Goal: Task Accomplishment & Management: Use online tool/utility

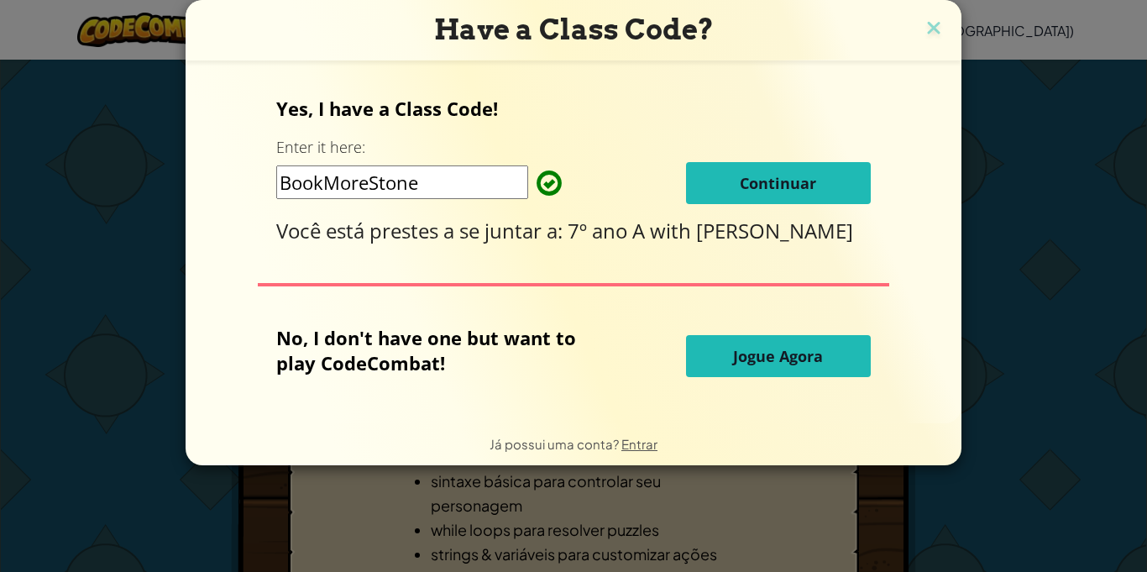
click at [758, 375] on button "Jogue Agora" at bounding box center [778, 356] width 185 height 42
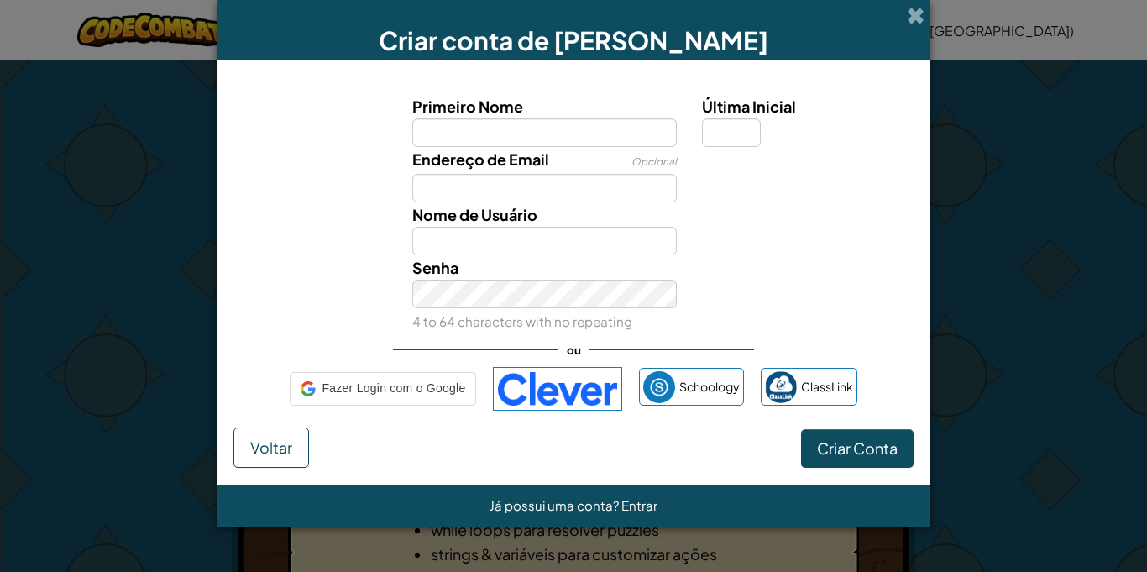
select select "pt-BR"
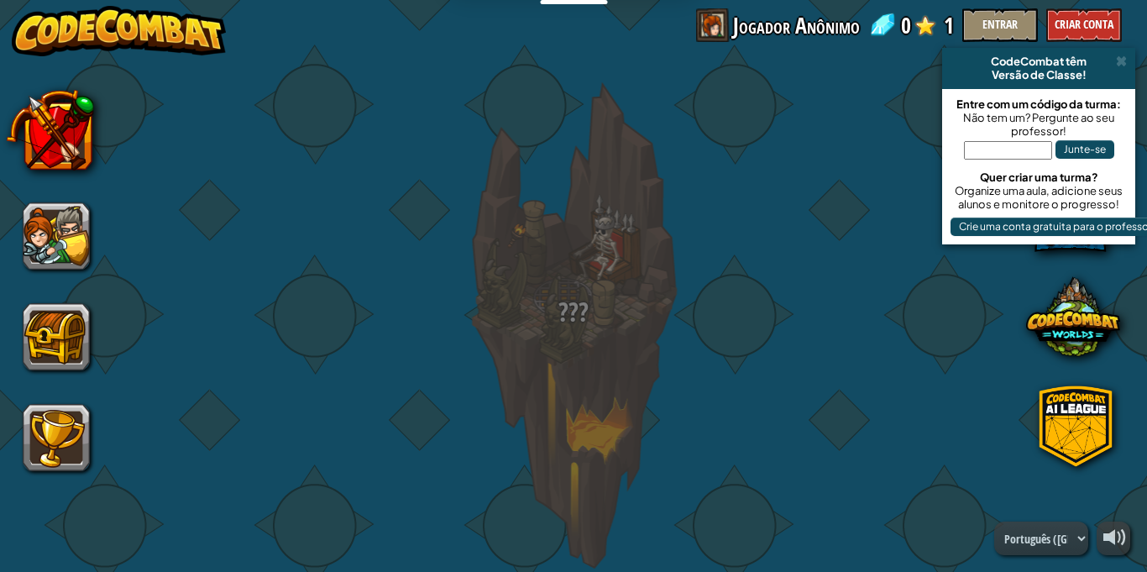
select select "pt-BR"
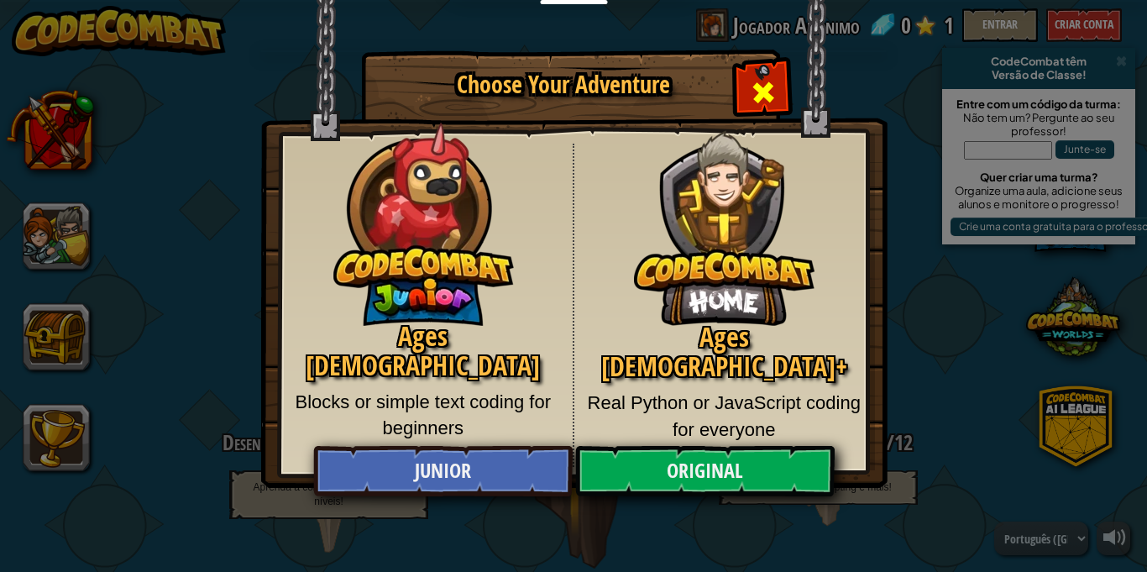
click at [754, 90] on span "Close modal" at bounding box center [763, 92] width 27 height 27
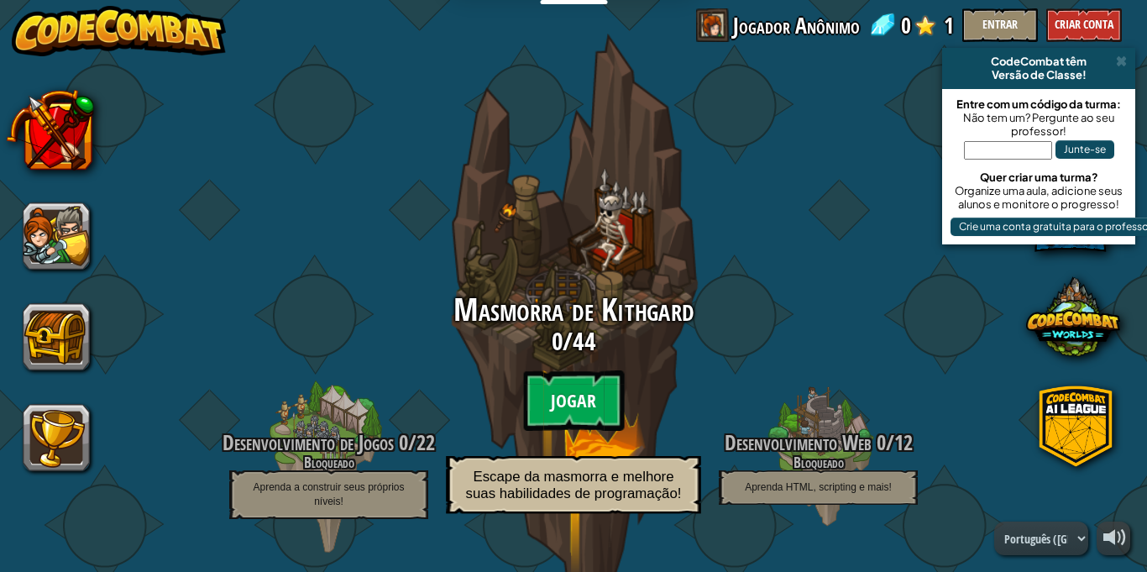
click at [570, 397] on btn "Jogar" at bounding box center [573, 400] width 101 height 60
select select "pt-BR"
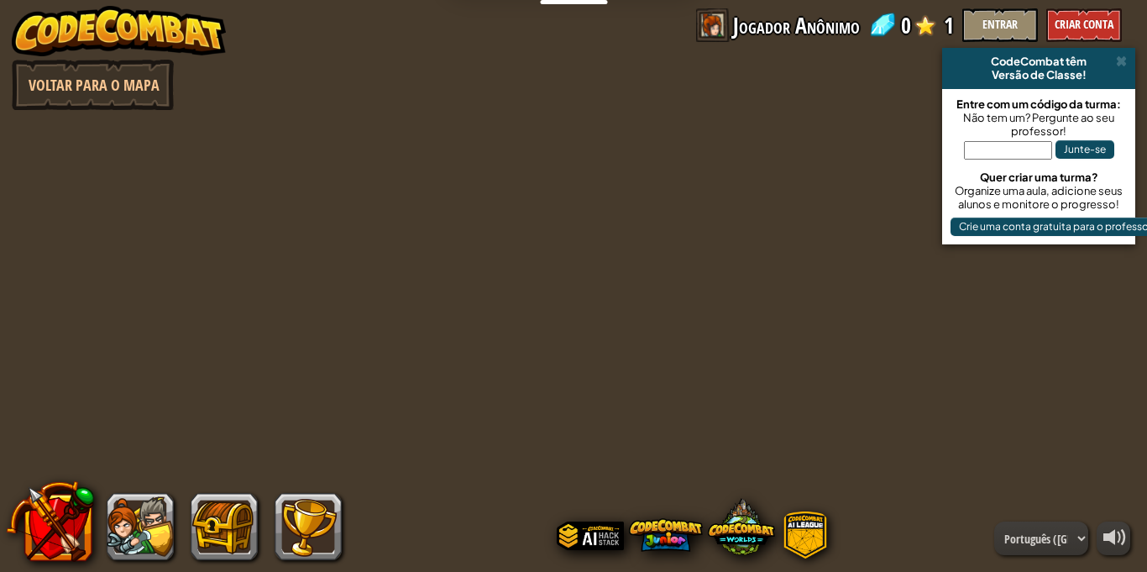
select select "pt-BR"
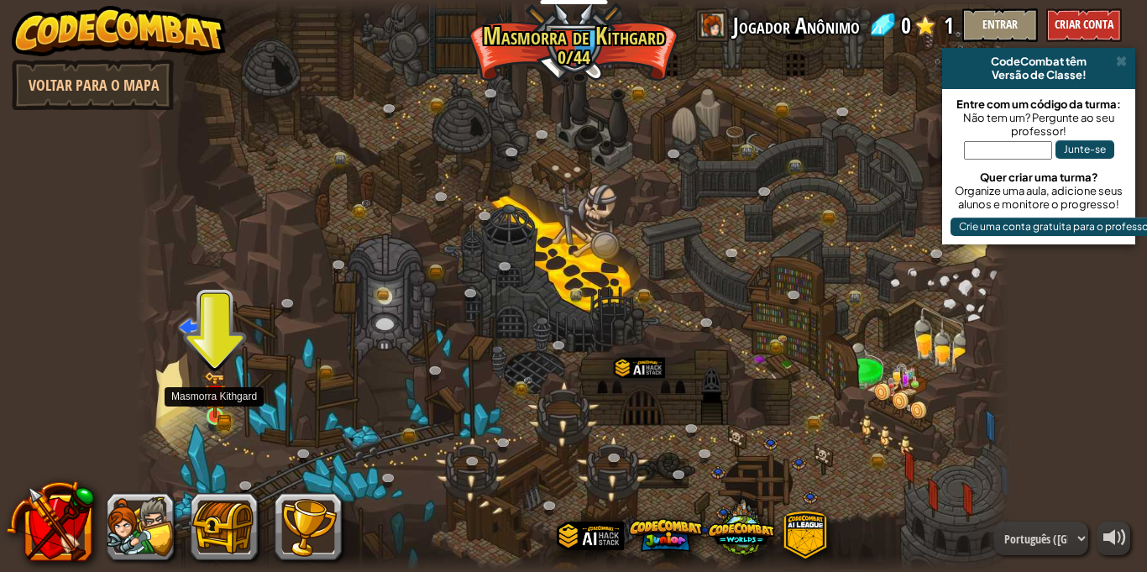
click at [214, 407] on img at bounding box center [214, 394] width 21 height 46
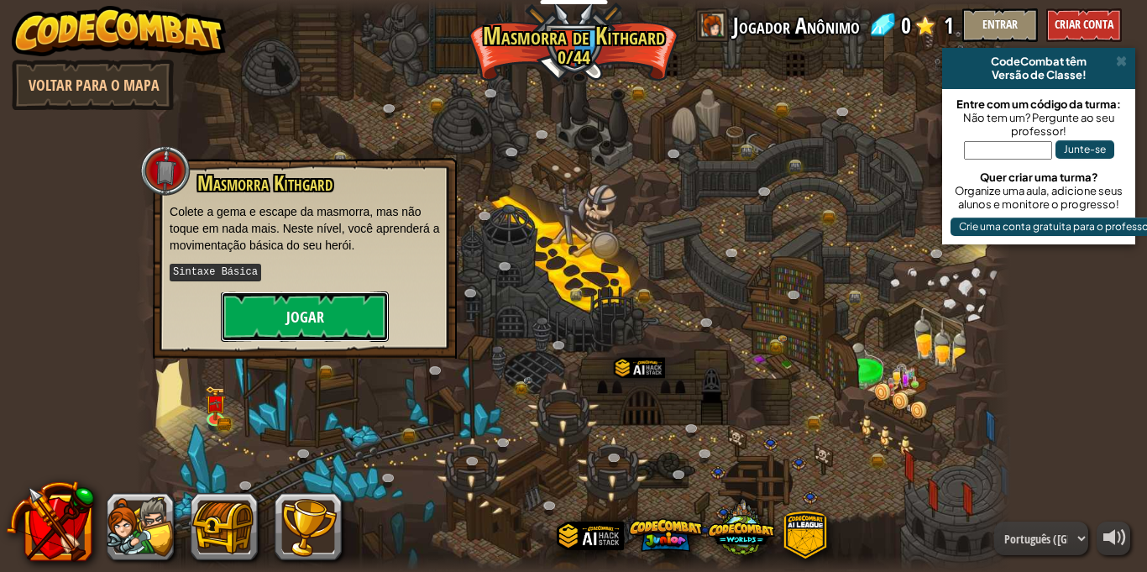
click at [252, 328] on button "Jogar" at bounding box center [305, 316] width 168 height 50
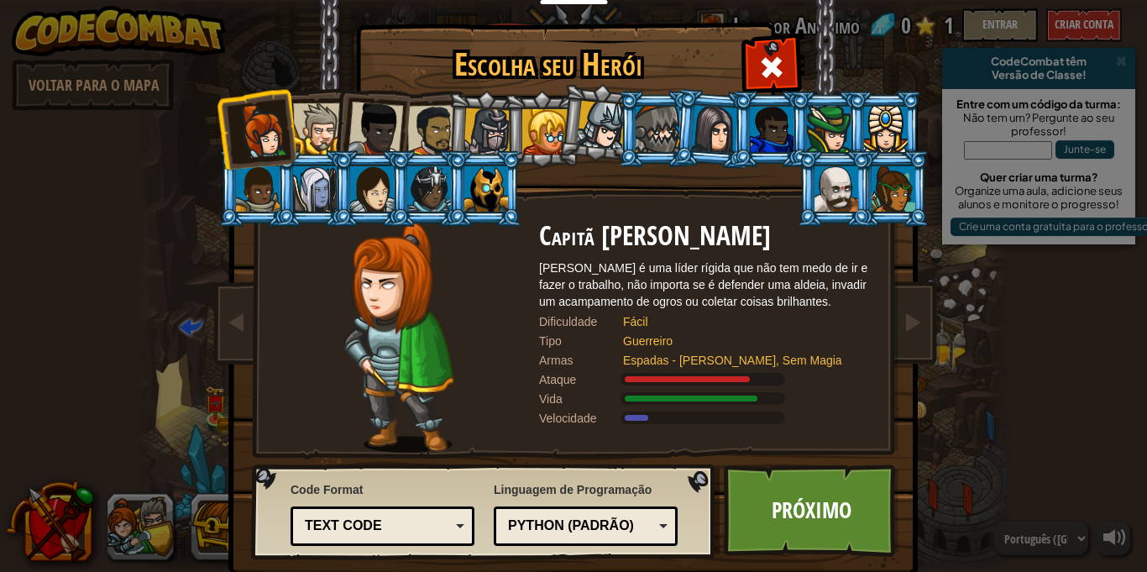
click at [481, 133] on div at bounding box center [488, 132] width 48 height 48
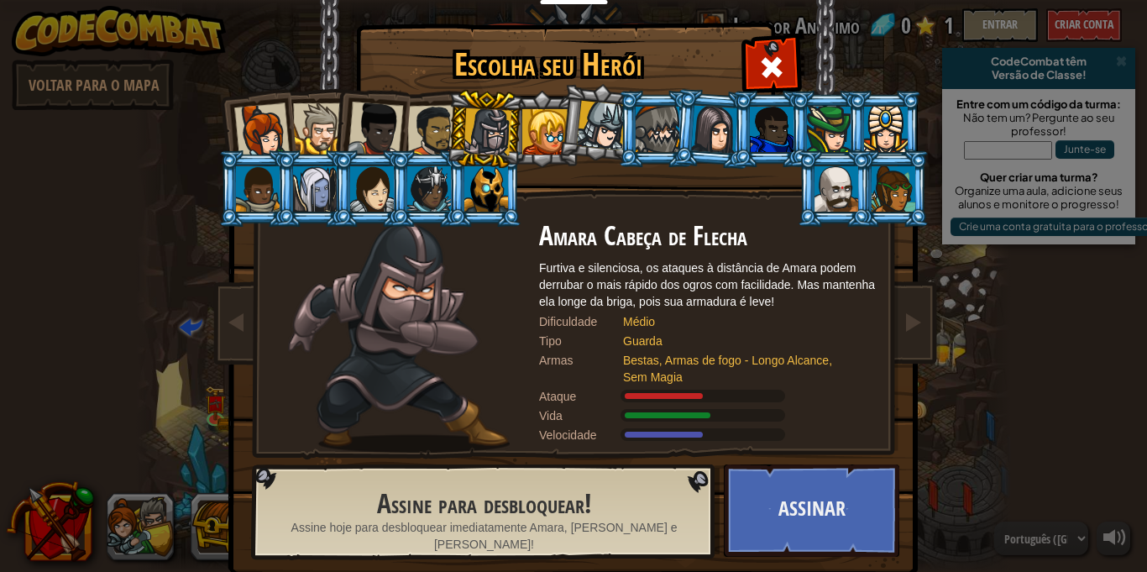
click at [464, 201] on div at bounding box center [486, 188] width 44 height 45
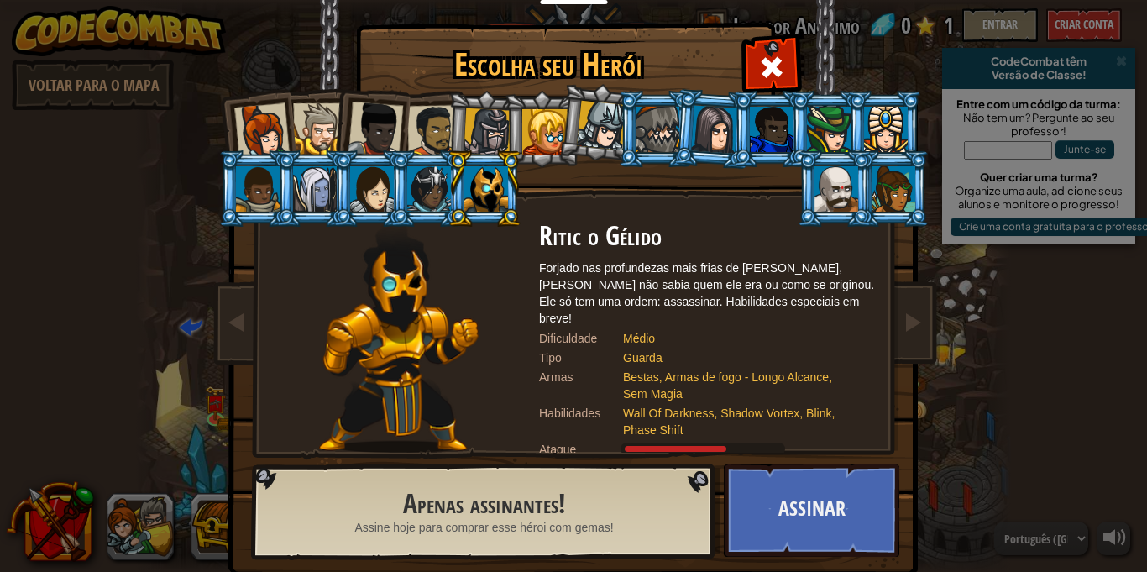
scroll to position [31, 0]
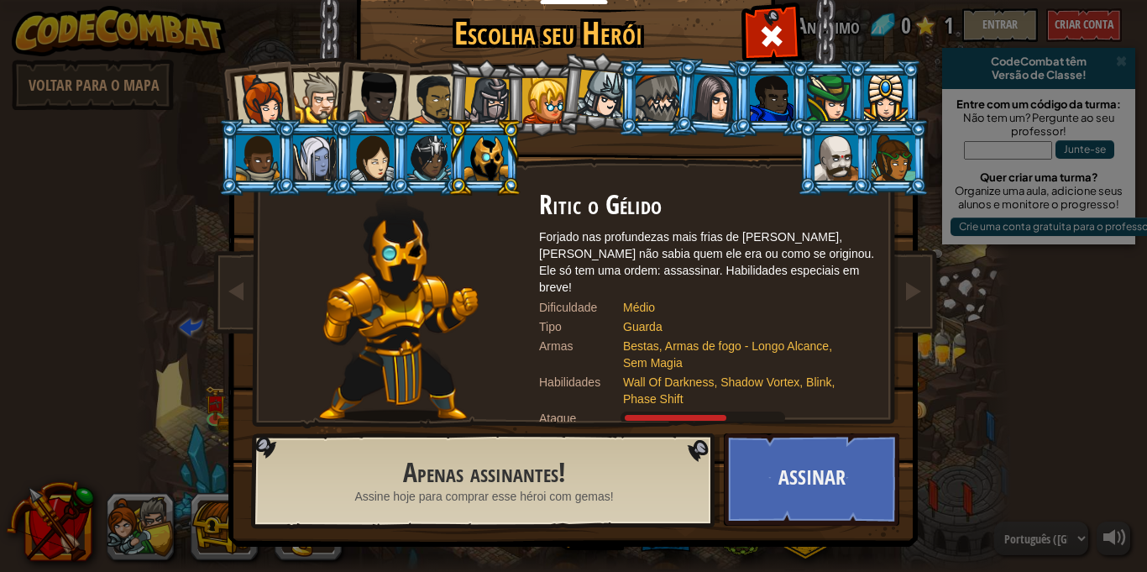
click at [643, 338] on div "Bestas, Armas de fogo - Longo Alcance, Sem Magia" at bounding box center [740, 355] width 235 height 34
click at [656, 115] on div at bounding box center [658, 98] width 44 height 45
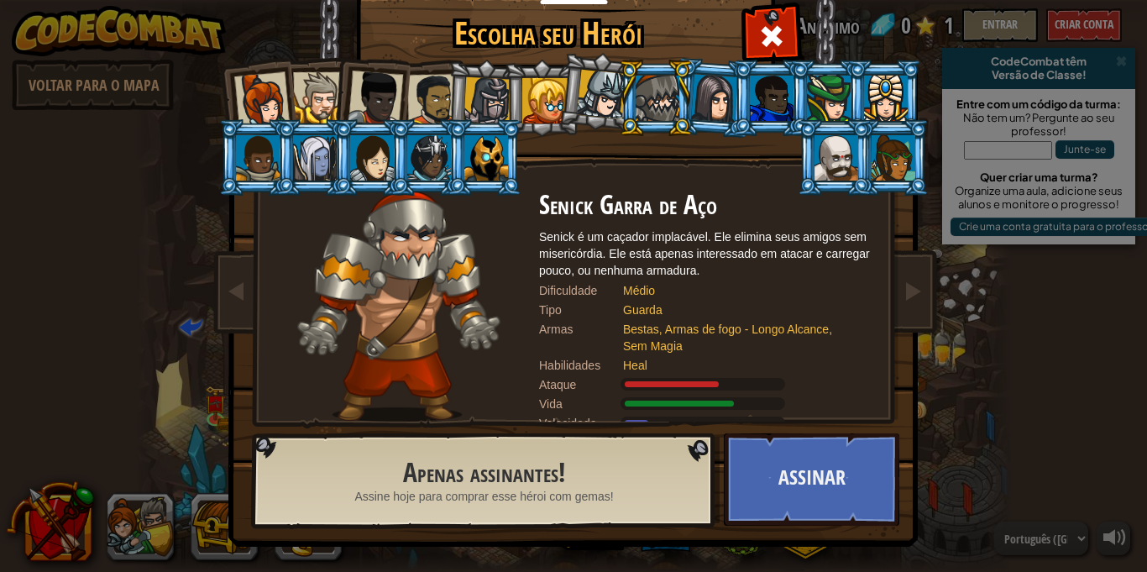
click at [573, 96] on li at bounding box center [598, 92] width 83 height 84
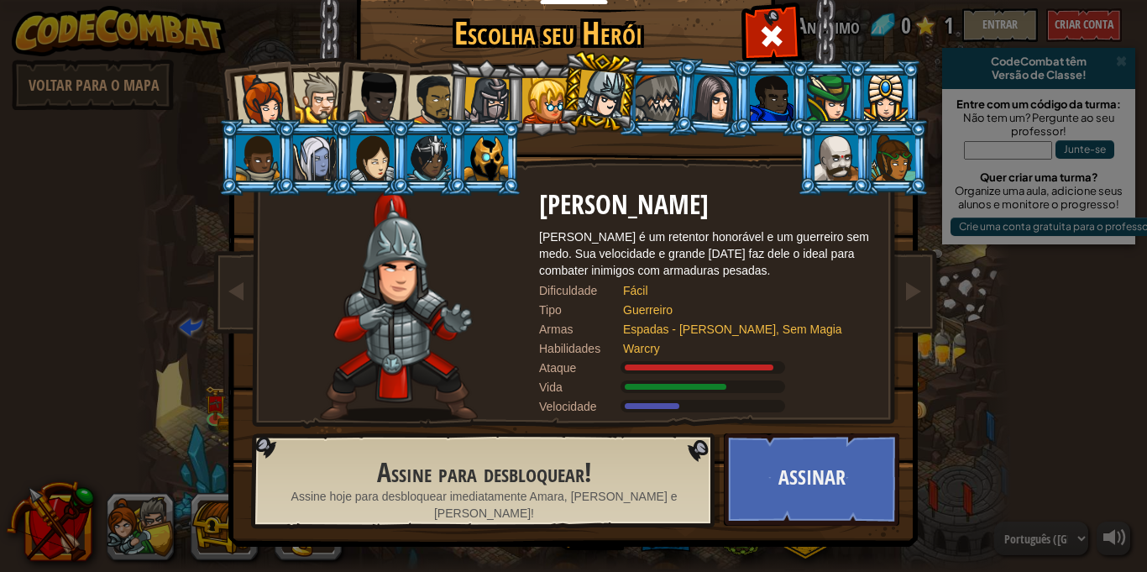
click at [280, 92] on div at bounding box center [261, 99] width 55 height 55
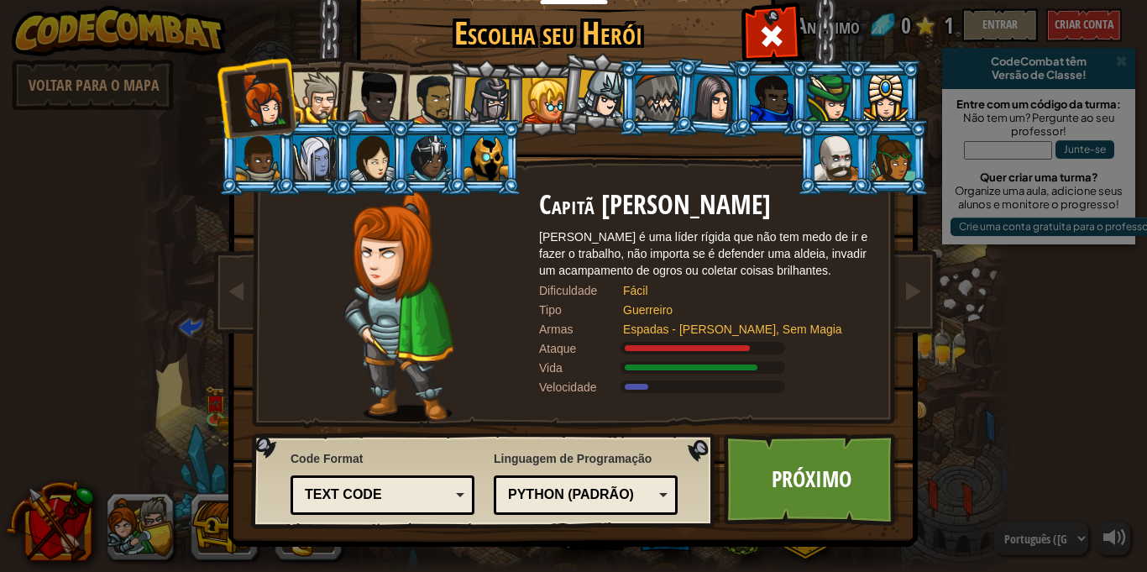
click at [334, 96] on li at bounding box center [370, 95] width 82 height 82
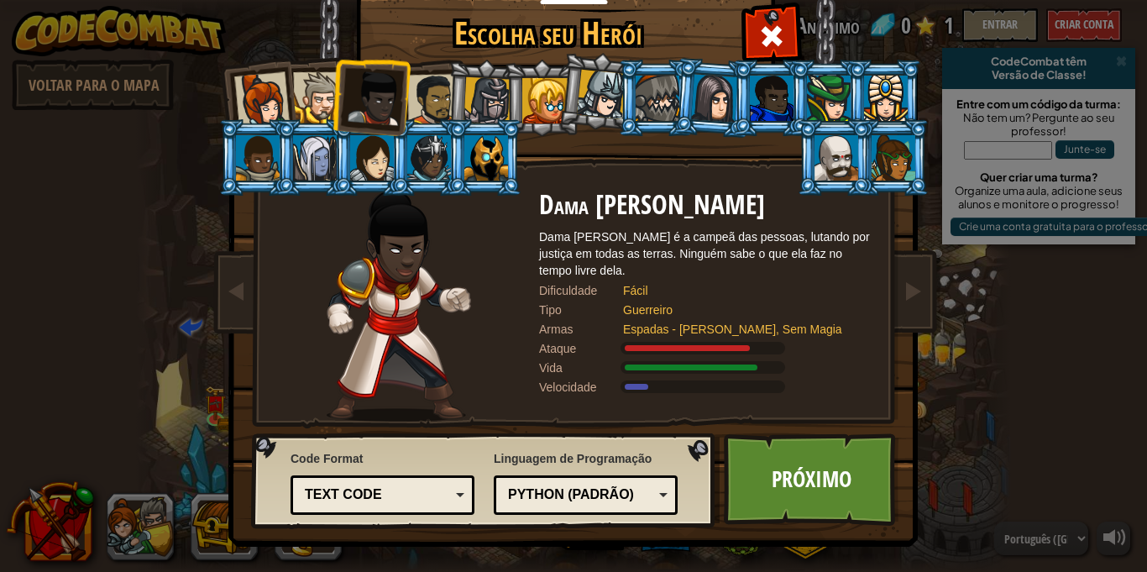
click at [431, 96] on div at bounding box center [433, 100] width 52 height 52
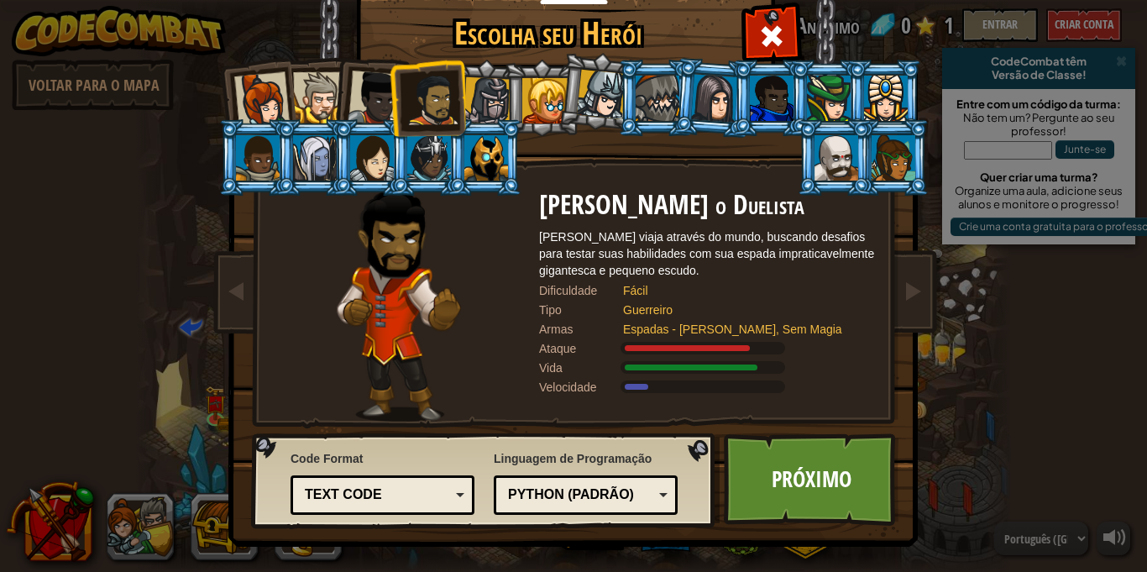
click at [364, 107] on div at bounding box center [375, 98] width 55 height 55
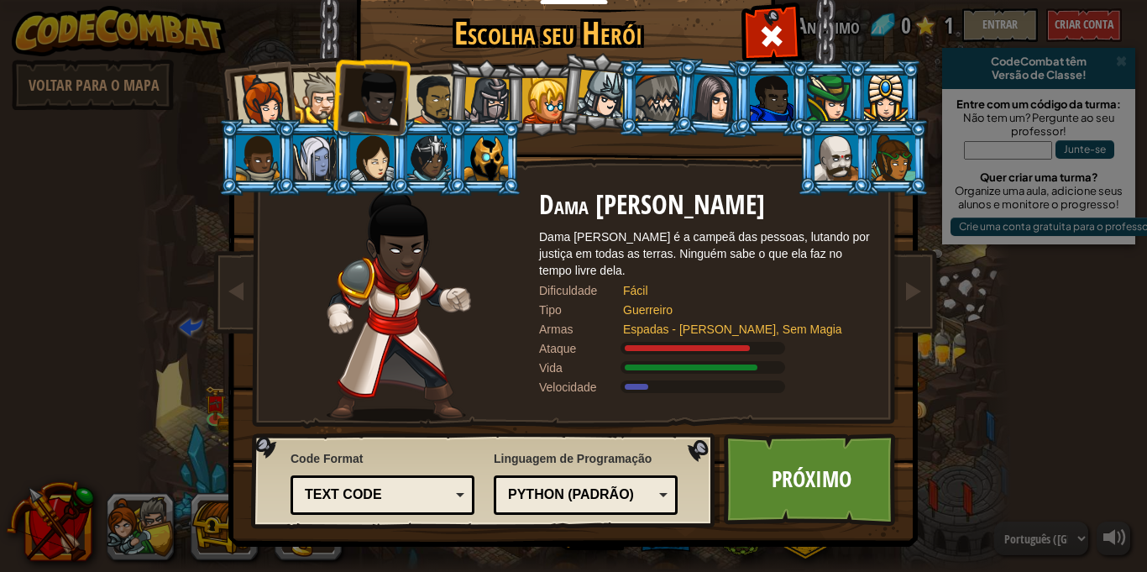
click at [306, 92] on div at bounding box center [318, 97] width 51 height 51
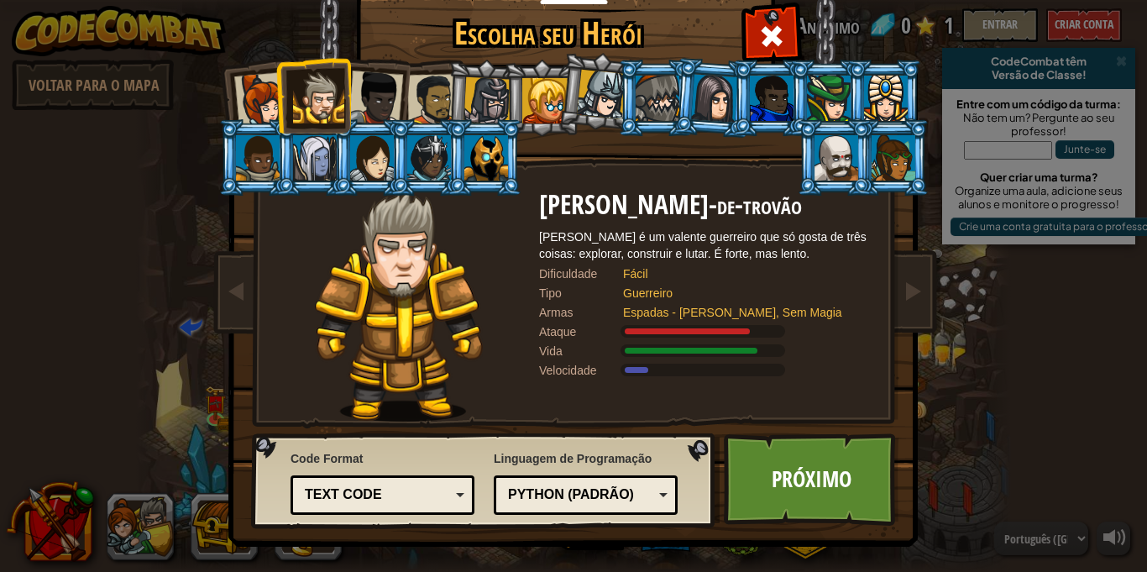
click at [279, 97] on li at bounding box center [313, 95] width 76 height 76
click at [266, 96] on div at bounding box center [261, 99] width 55 height 55
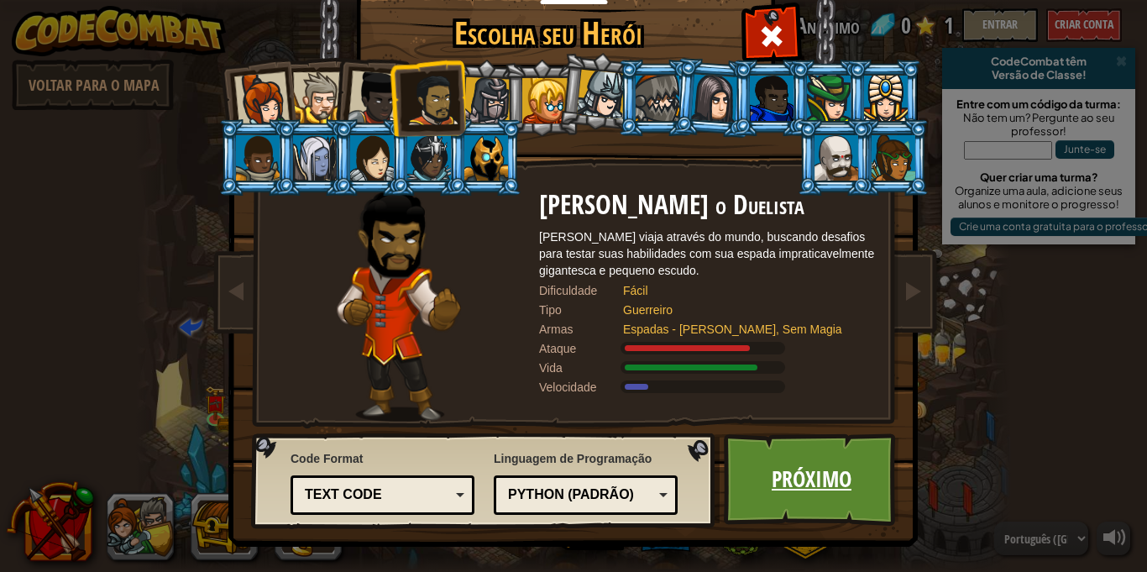
click at [795, 477] on link "Próximo" at bounding box center [812, 479] width 176 height 92
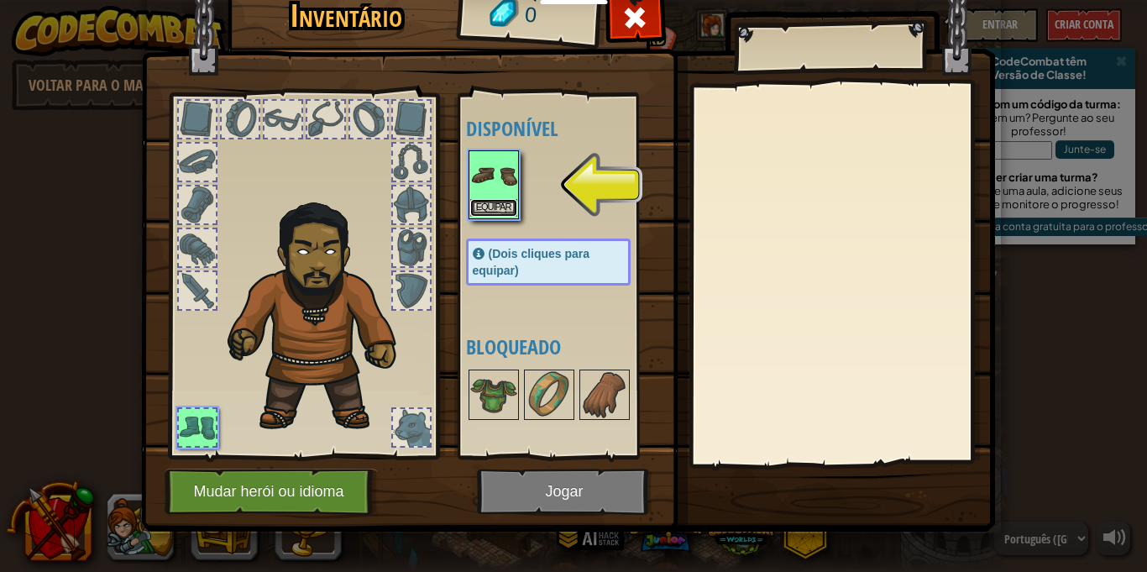
click at [512, 213] on button "Equipar" at bounding box center [493, 208] width 47 height 18
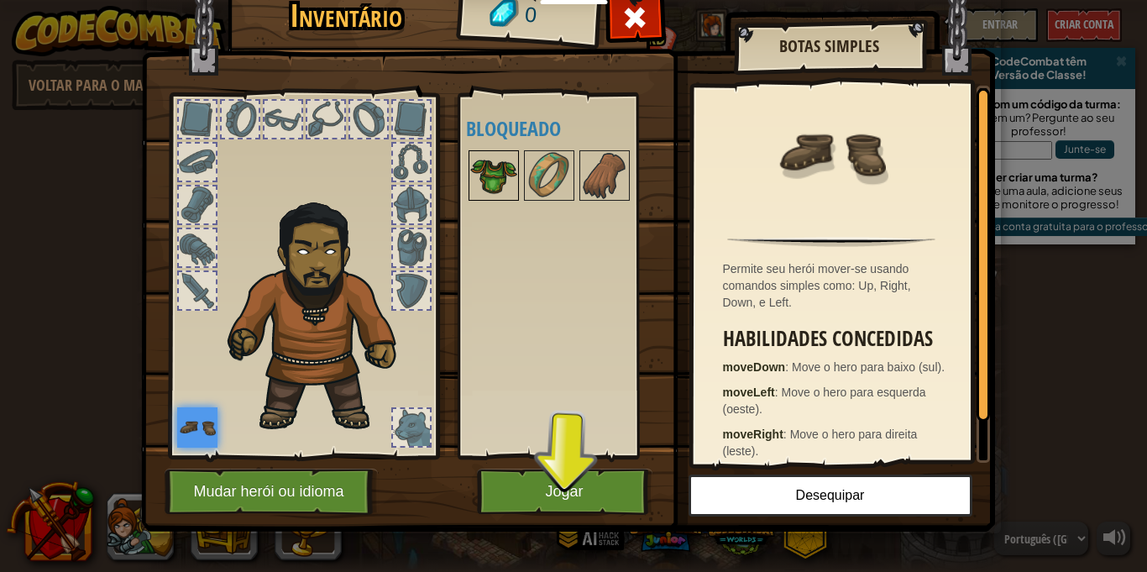
click at [492, 181] on img at bounding box center [493, 175] width 47 height 47
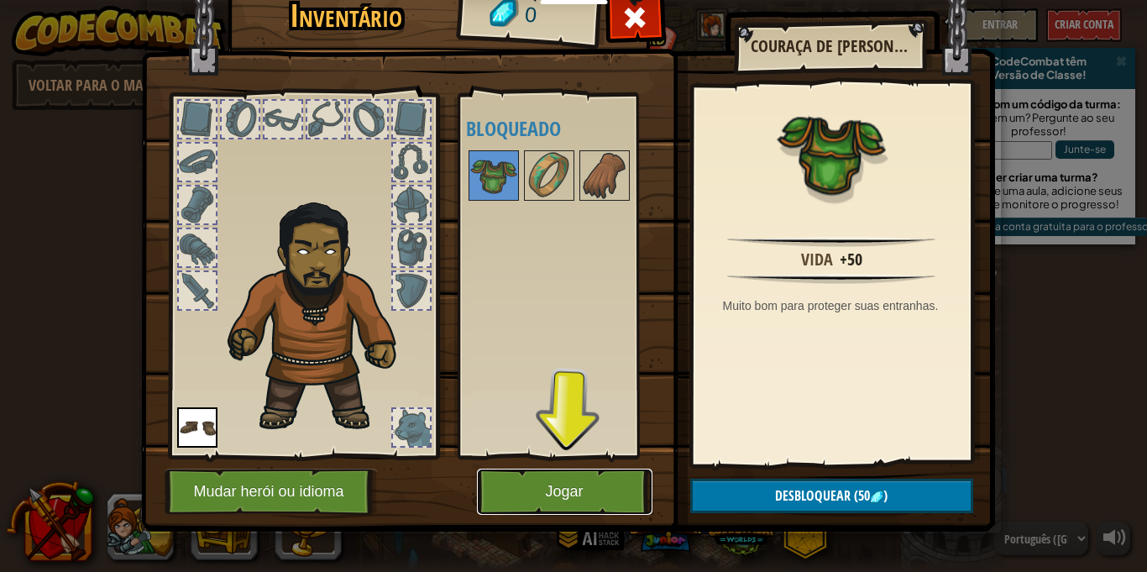
click at [583, 493] on button "Jogar" at bounding box center [565, 492] width 176 height 46
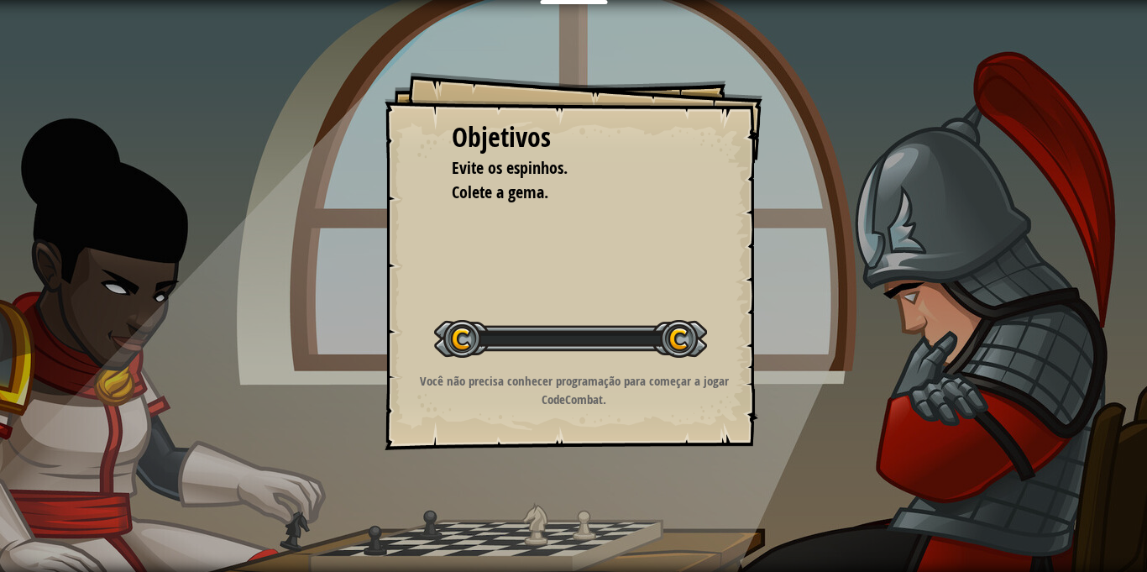
click at [591, 500] on div "Objetivos Evite os espinhos. Colete a gema. Iniciar Nível Erro ao carregar do s…" at bounding box center [573, 286] width 1147 height 572
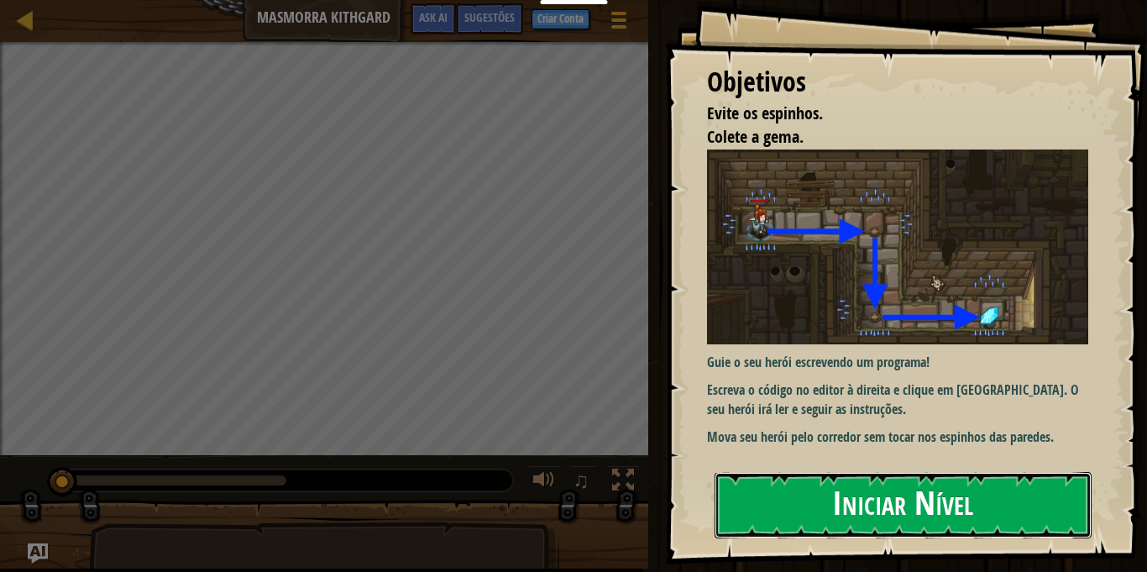
click at [995, 496] on button "Iniciar Nível" at bounding box center [903, 505] width 377 height 66
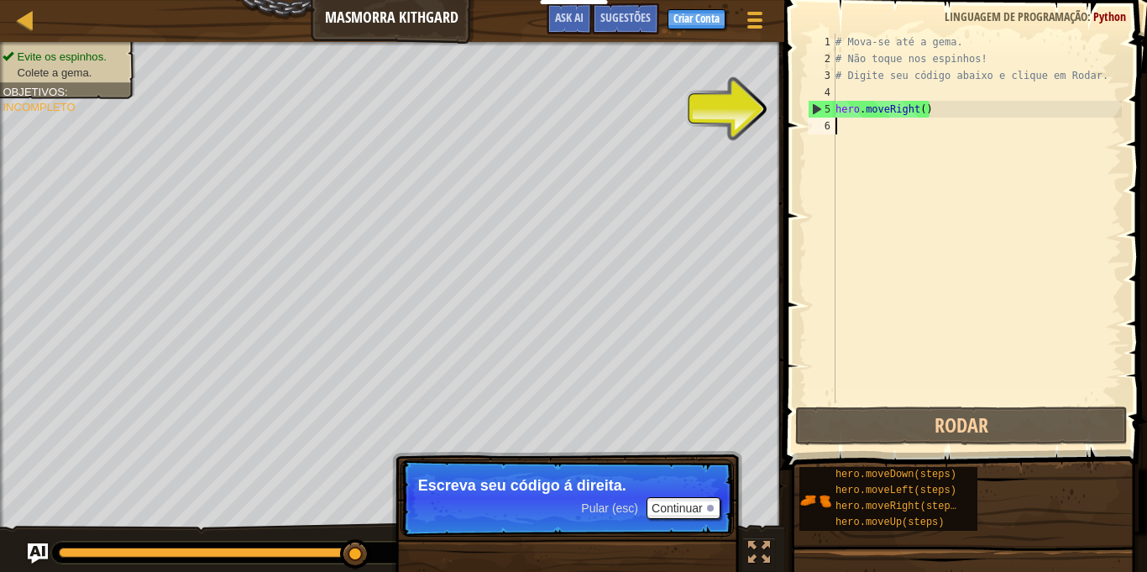
type textarea "v"
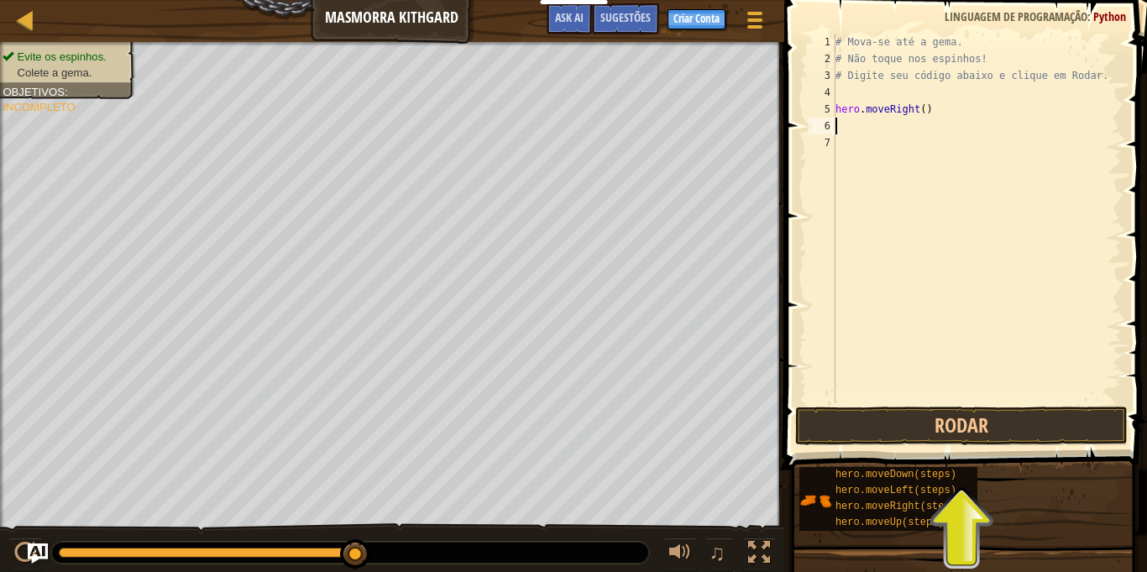
type textarea "i"
type textarea "d"
type textarea "v"
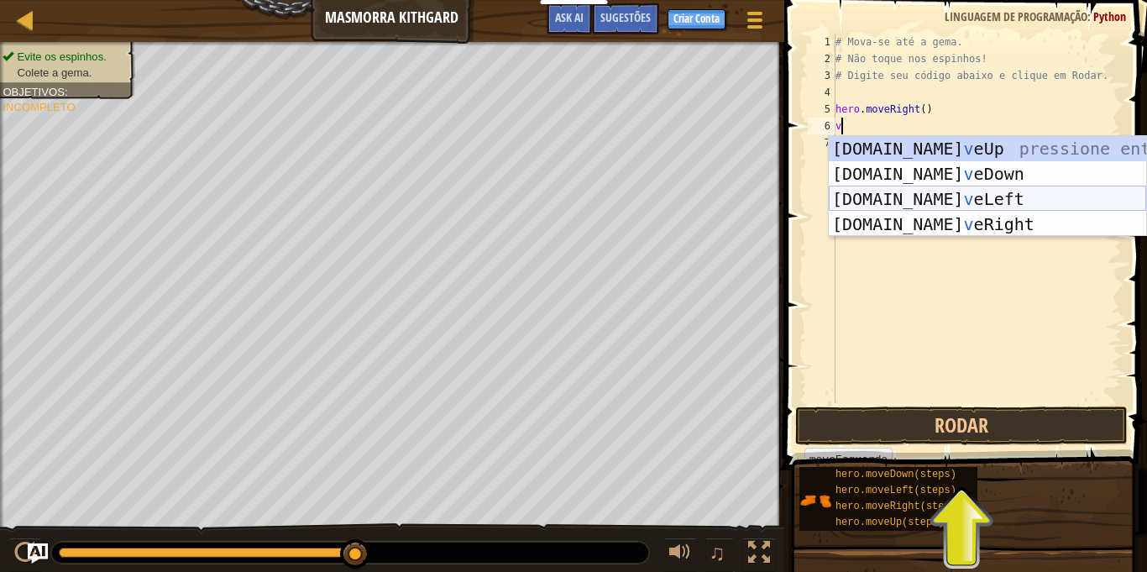
click at [915, 196] on div "[DOMAIN_NAME] v eUp pressione enter [DOMAIN_NAME] v [GEOGRAPHIC_DATA] pressione…" at bounding box center [987, 211] width 317 height 151
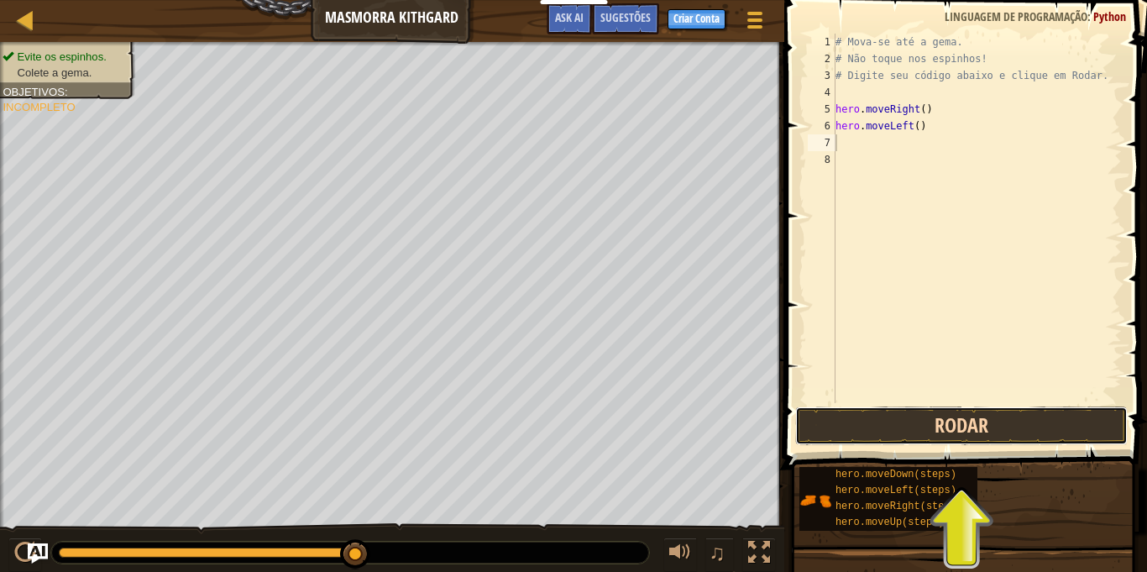
click at [903, 421] on button "Rodar" at bounding box center [961, 425] width 333 height 39
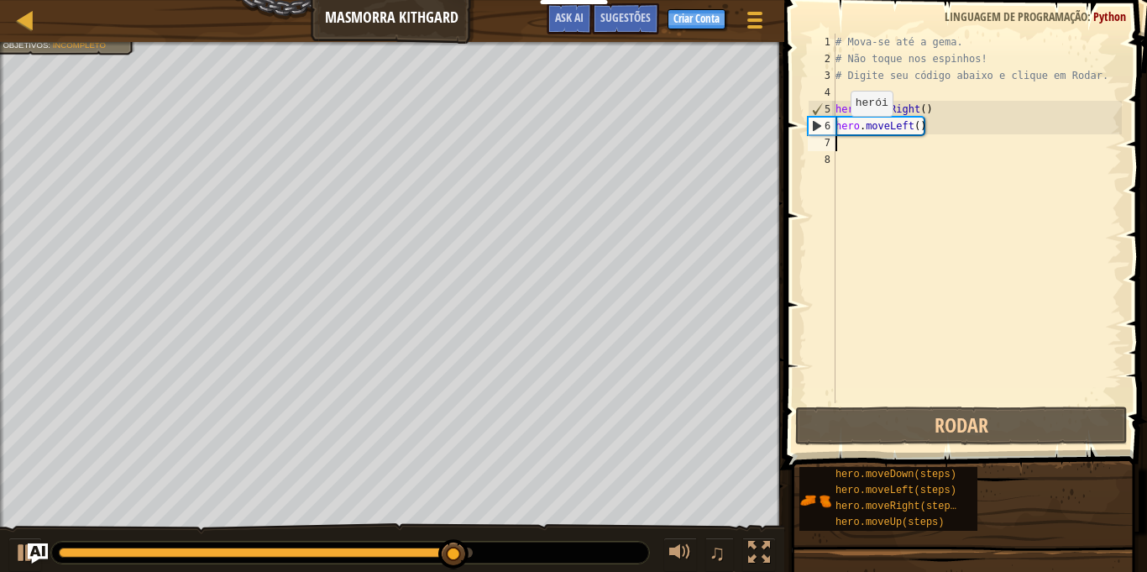
click at [818, 127] on div "6" at bounding box center [822, 126] width 27 height 17
type textarea "hero.moveLeft()"
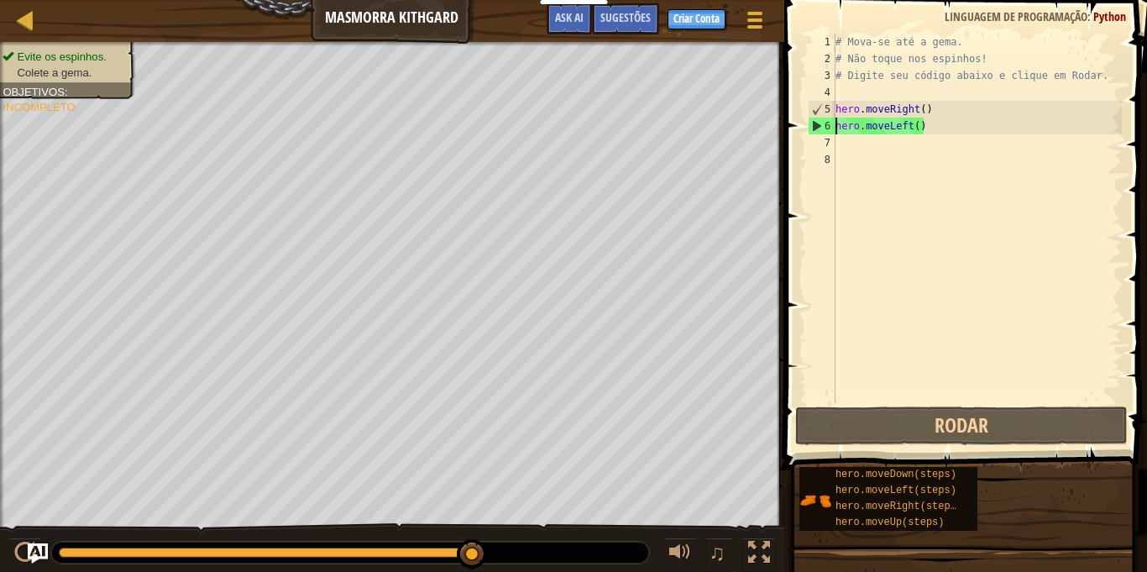
click at [857, 153] on div "# Mova-se até a gema. # Não toque nos espinhos! # Digite seu código abaixo e cl…" at bounding box center [977, 235] width 290 height 403
click at [883, 130] on div "# Mova-se até a gema. # Não toque nos espinhos! # Digite seu código abaixo e cl…" at bounding box center [977, 235] width 290 height 403
type textarea "hero.moveLeft()"
click at [947, 136] on div "# Mova-se até a gema. # Não toque nos espinhos! # Digite seu código abaixo e cl…" at bounding box center [977, 235] width 290 height 403
